Goal: Information Seeking & Learning: Learn about a topic

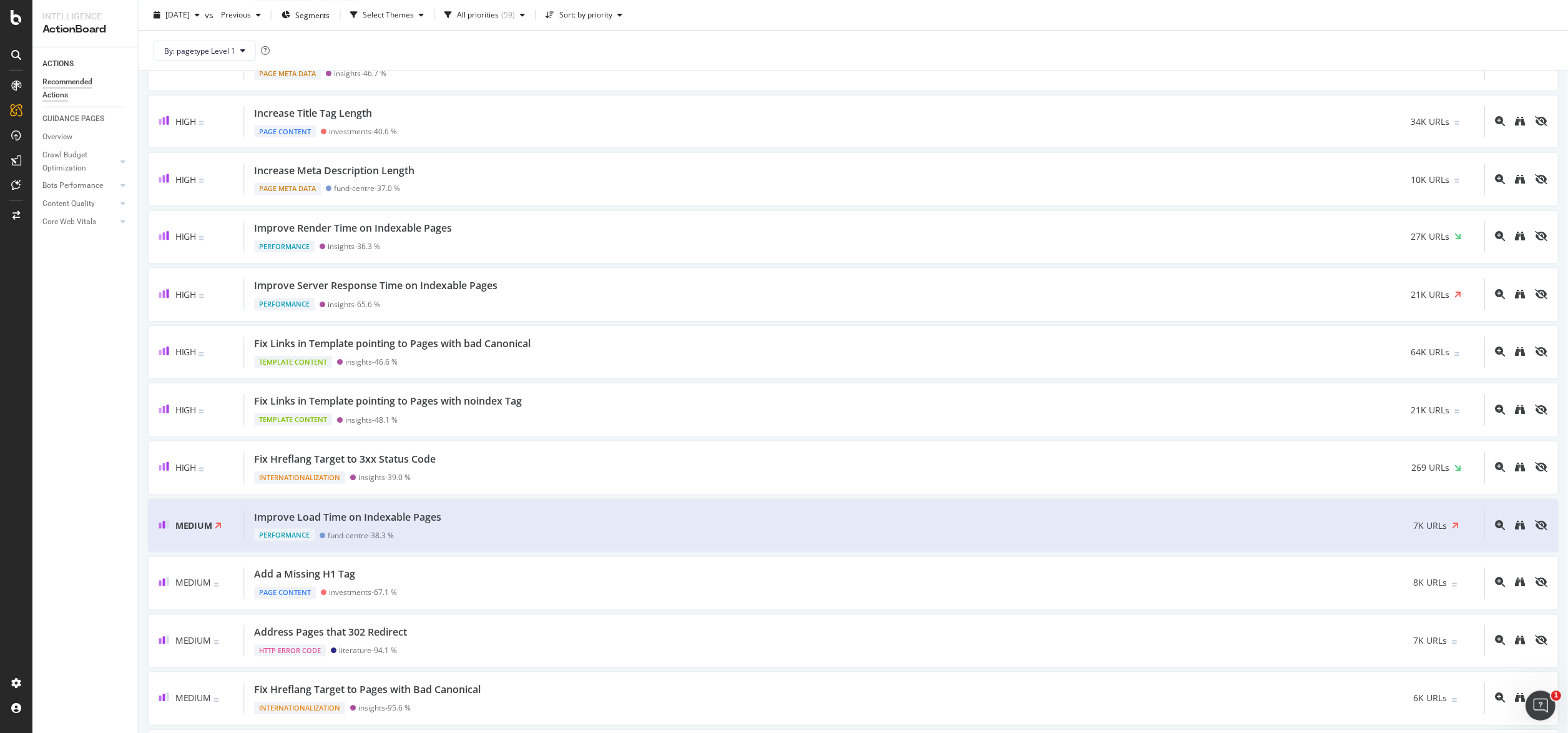
scroll to position [734, 0]
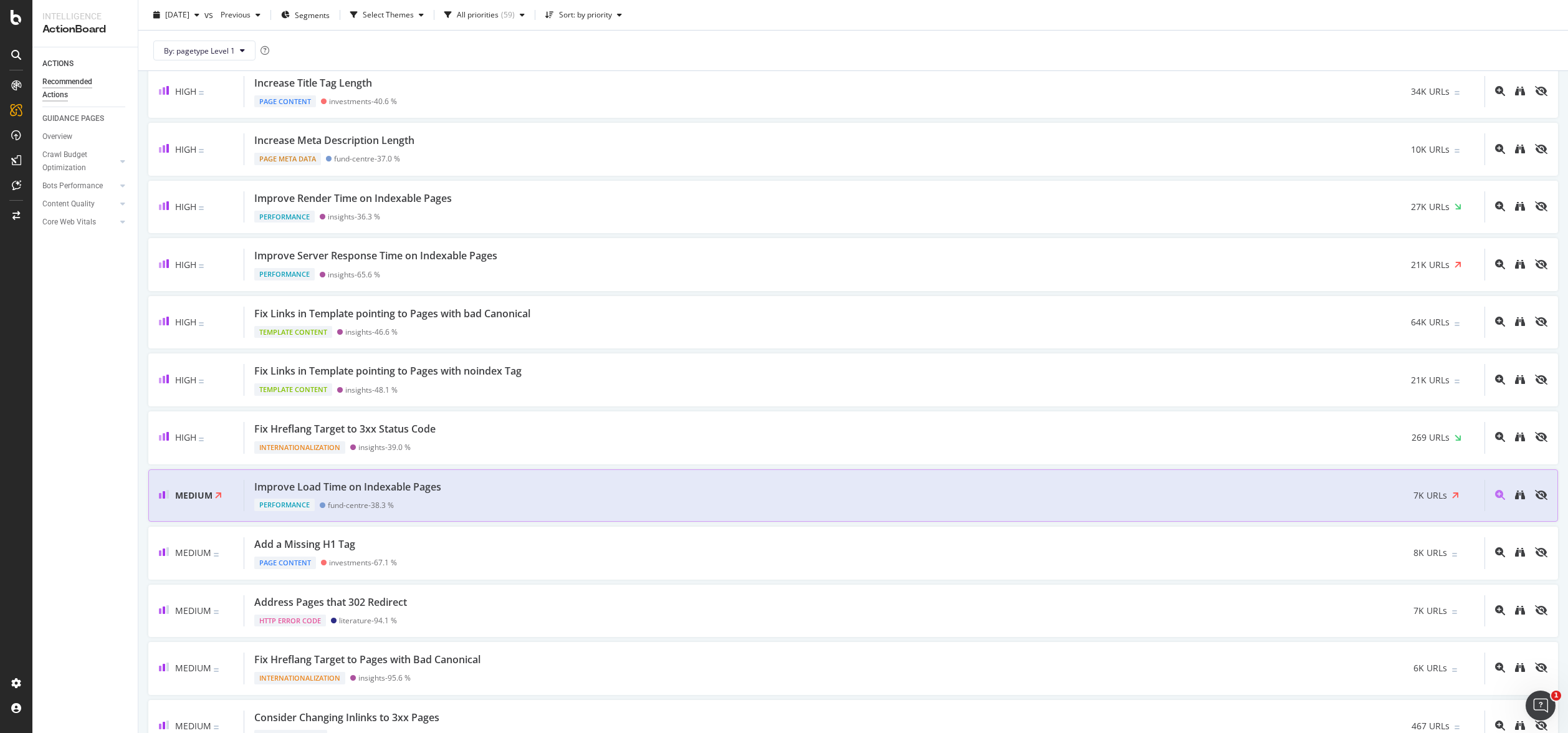
drag, startPoint x: 1138, startPoint y: 488, endPoint x: 1327, endPoint y: 515, distance: 190.9
click at [1327, 512] on div "Improve Load Time on Indexable Pages Performance fund-centre - 38.3 % 7K URLs" at bounding box center [865, 496] width 1241 height 32
click at [518, 501] on div "Improve Load Time on Indexable Pages Performance fund-centre - 38.3 % 7K URLs" at bounding box center [865, 496] width 1241 height 32
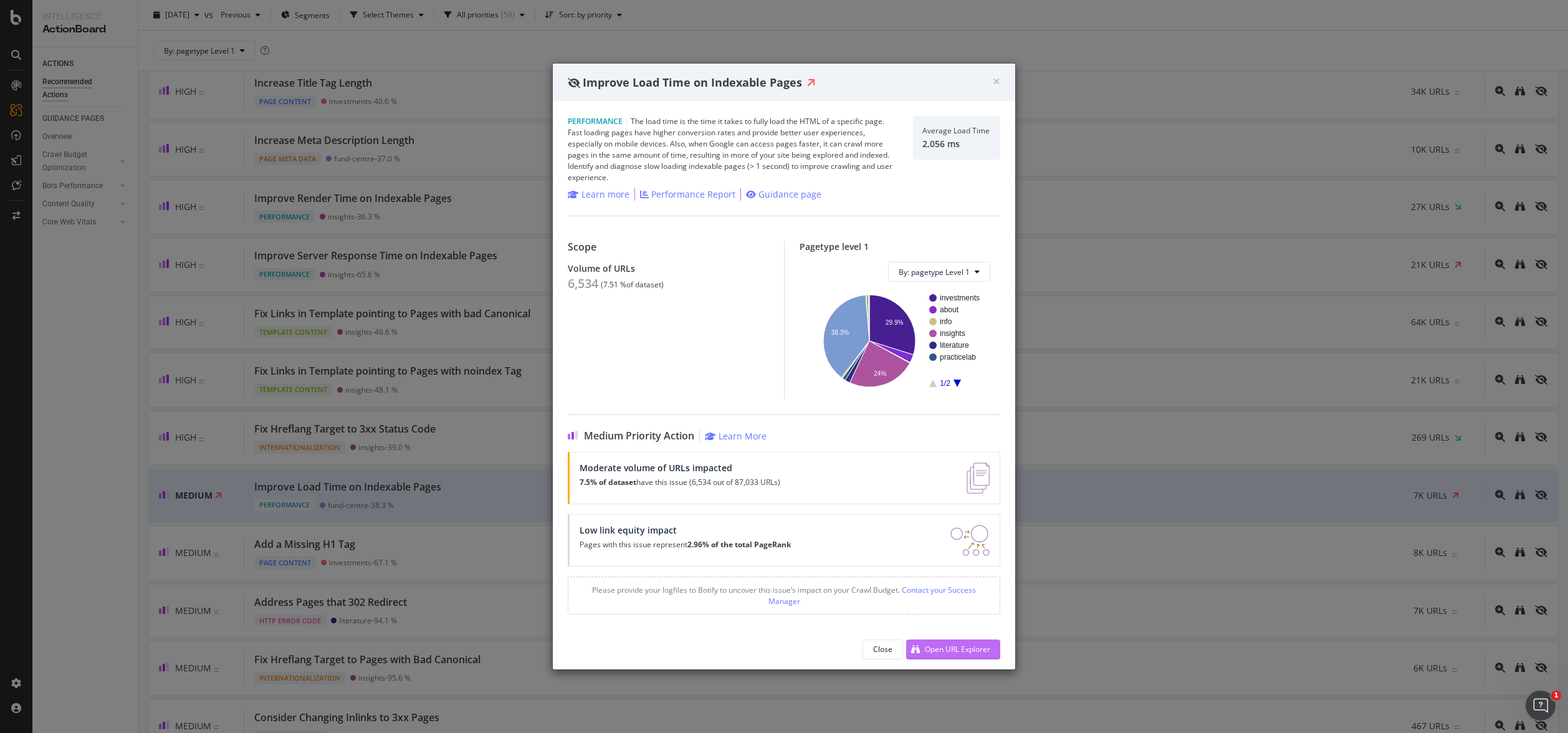
click at [969, 650] on div "Open URL Explorer" at bounding box center [957, 649] width 66 height 11
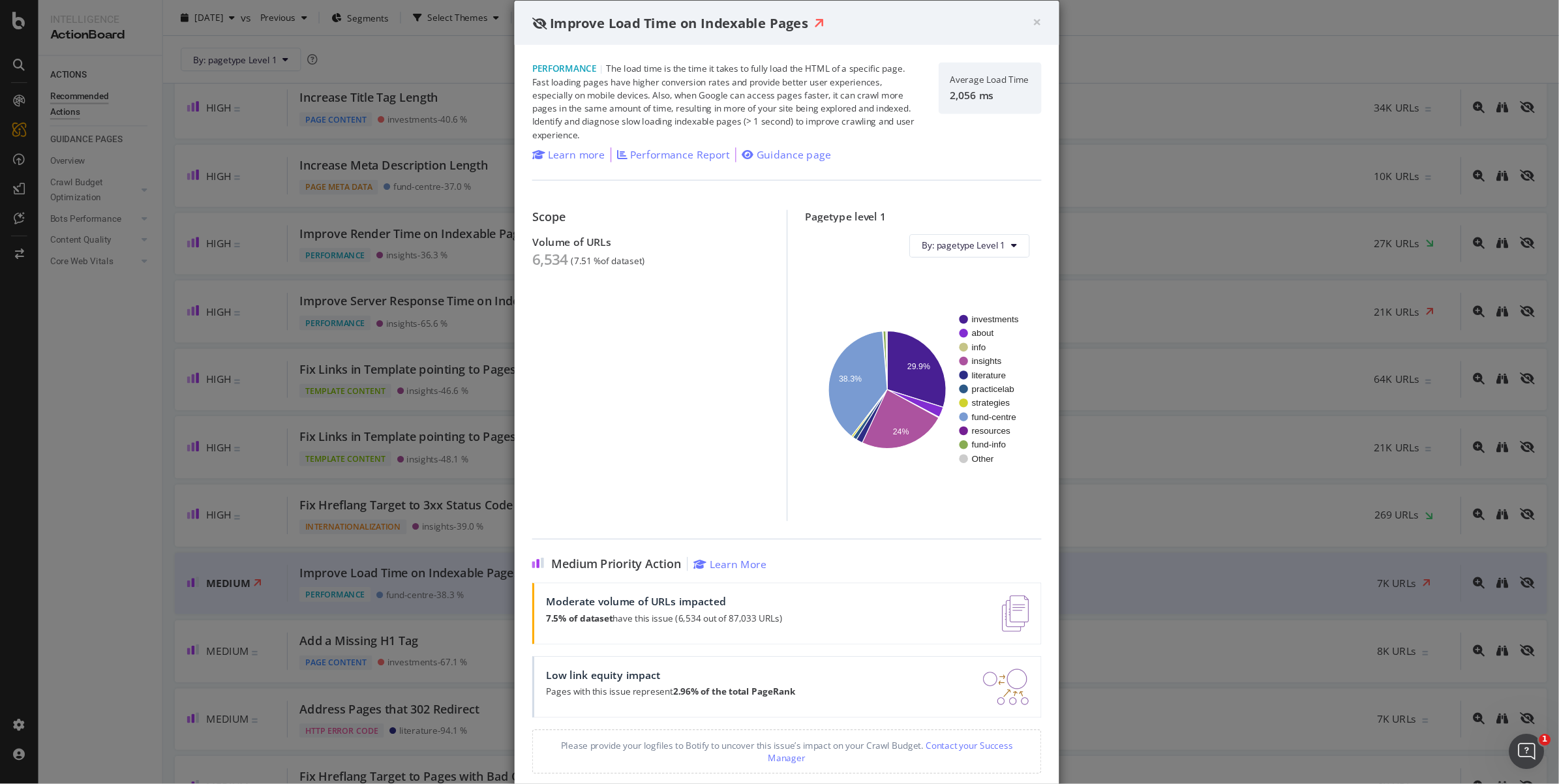
scroll to position [767, 0]
